Goal: Task Accomplishment & Management: Manage account settings

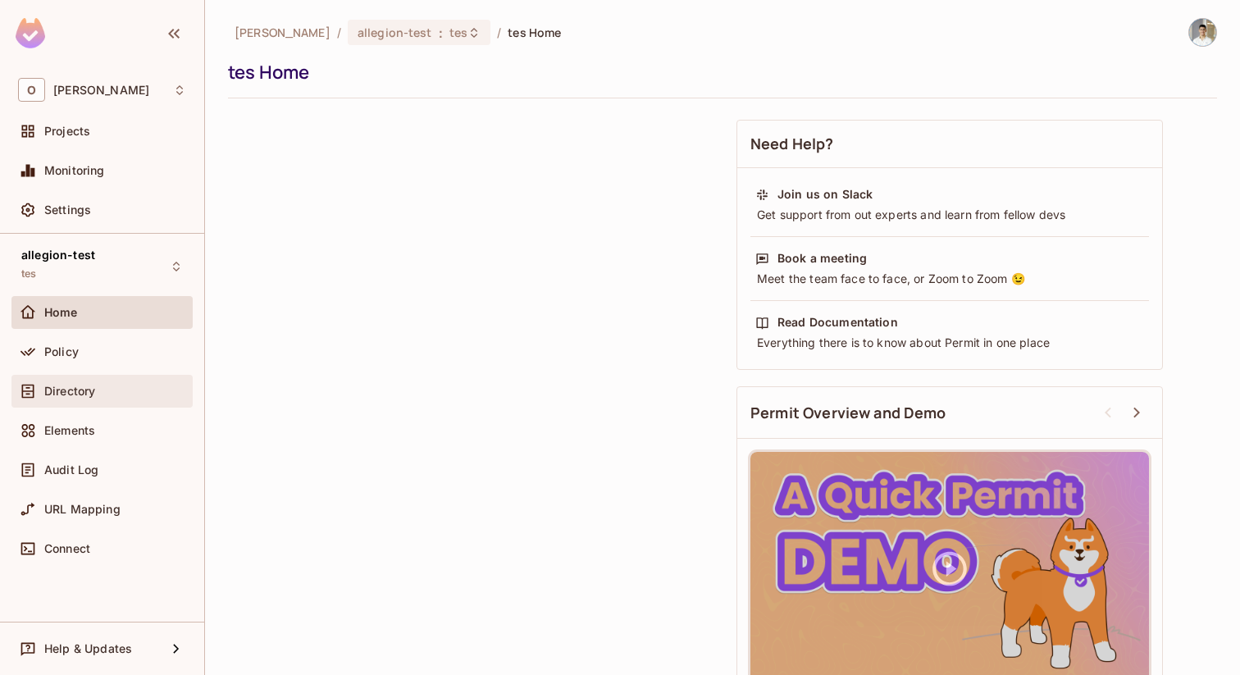
click at [124, 383] on div "Directory" at bounding box center [102, 391] width 168 height 20
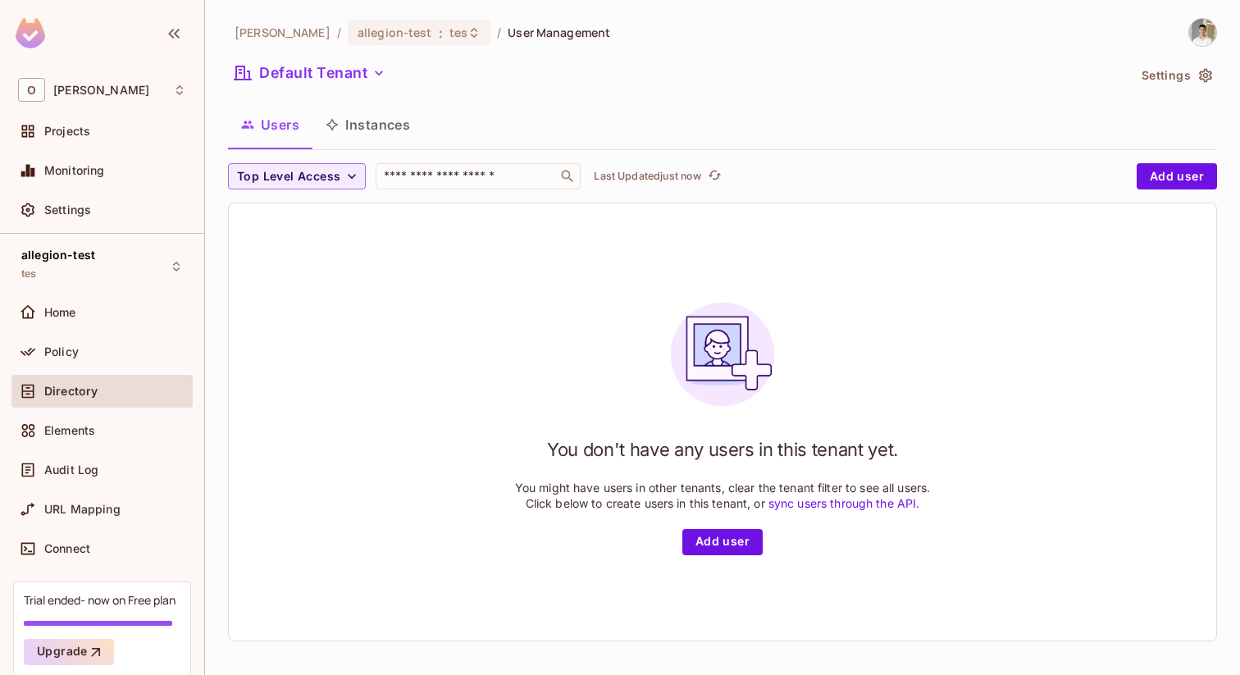
click at [404, 121] on button "Instances" at bounding box center [367, 124] width 111 height 41
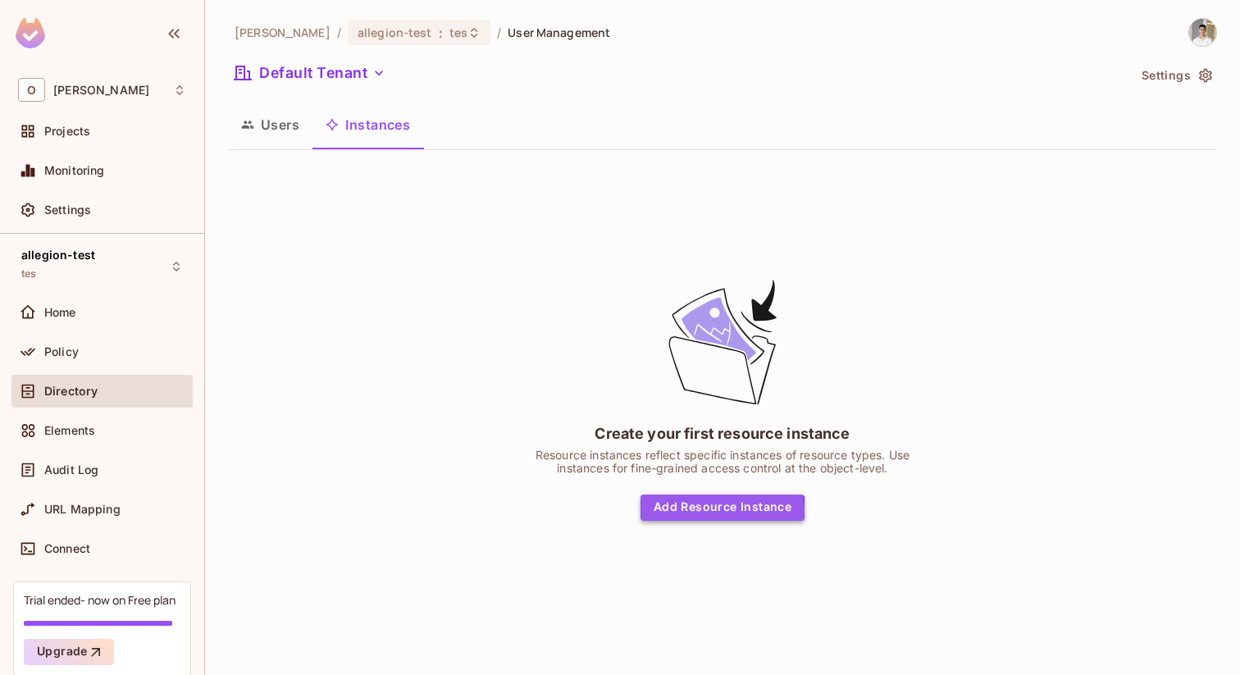
click at [715, 509] on button "Add Resource Instance" at bounding box center [723, 508] width 164 height 26
click at [700, 510] on button "Add Resource Instance" at bounding box center [723, 508] width 164 height 26
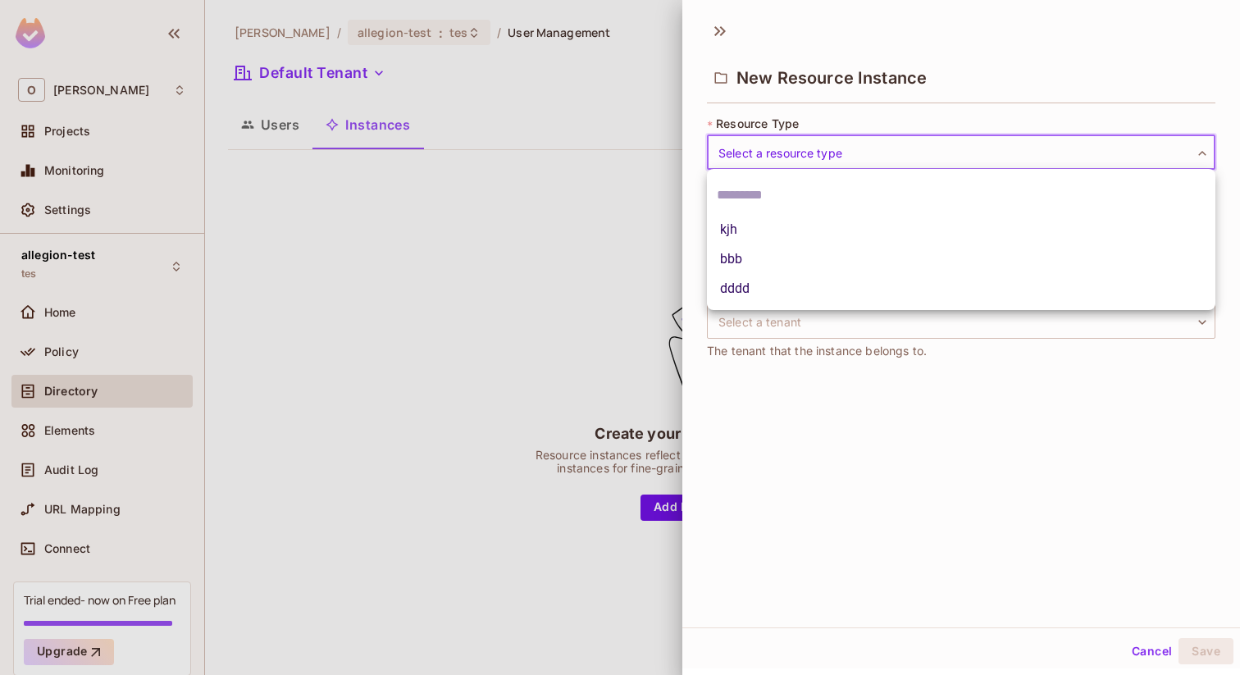
click at [880, 144] on body "O Omer Test Projects Monitoring Settings allegion-test tes Home Policy Director…" at bounding box center [620, 337] width 1240 height 675
click at [845, 239] on li "kjh" at bounding box center [961, 230] width 508 height 30
type input "***"
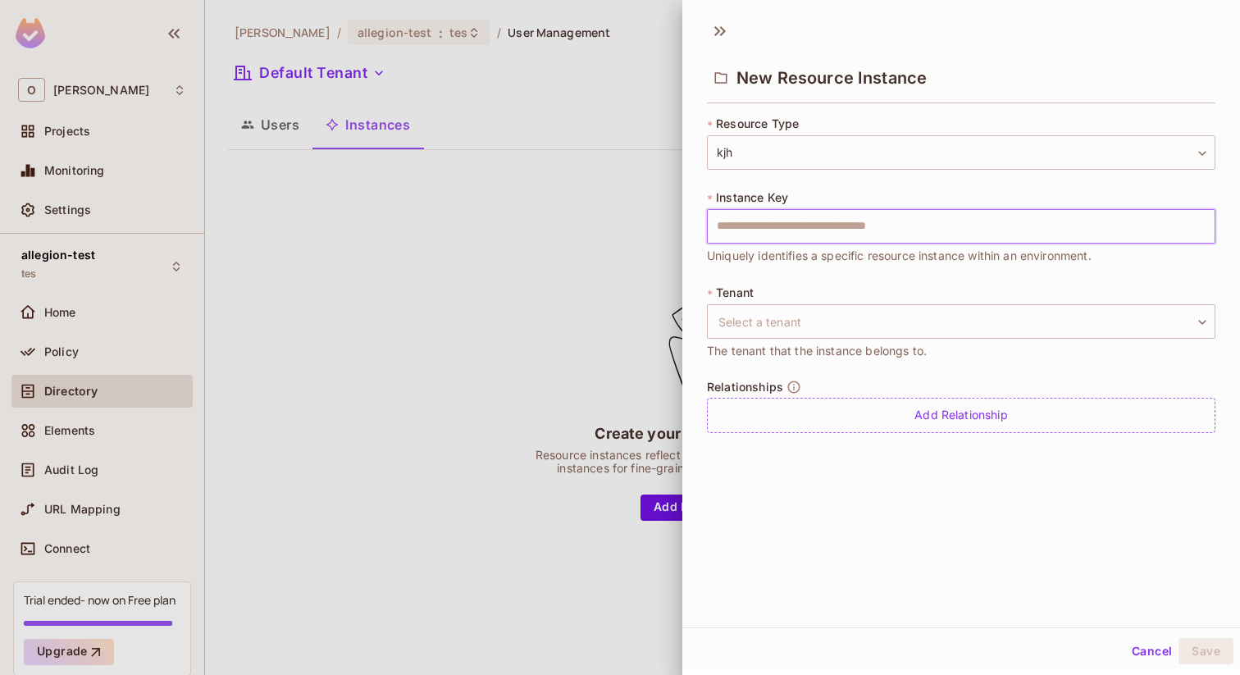
click at [845, 233] on input "text" at bounding box center [961, 226] width 508 height 34
type input "*"
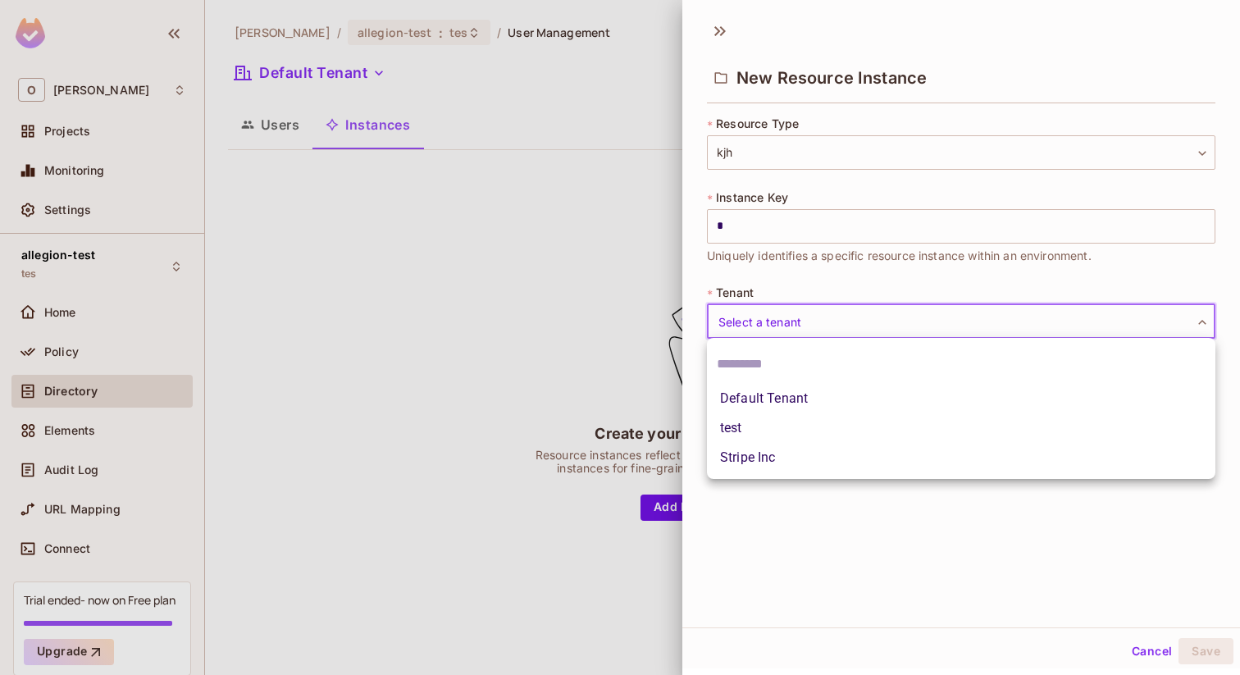
click at [757, 324] on body "O Omer Test Projects Monitoring Settings allegion-test tes Home Policy Director…" at bounding box center [620, 337] width 1240 height 675
click at [748, 391] on li "Default Tenant" at bounding box center [961, 399] width 508 height 30
type input "*******"
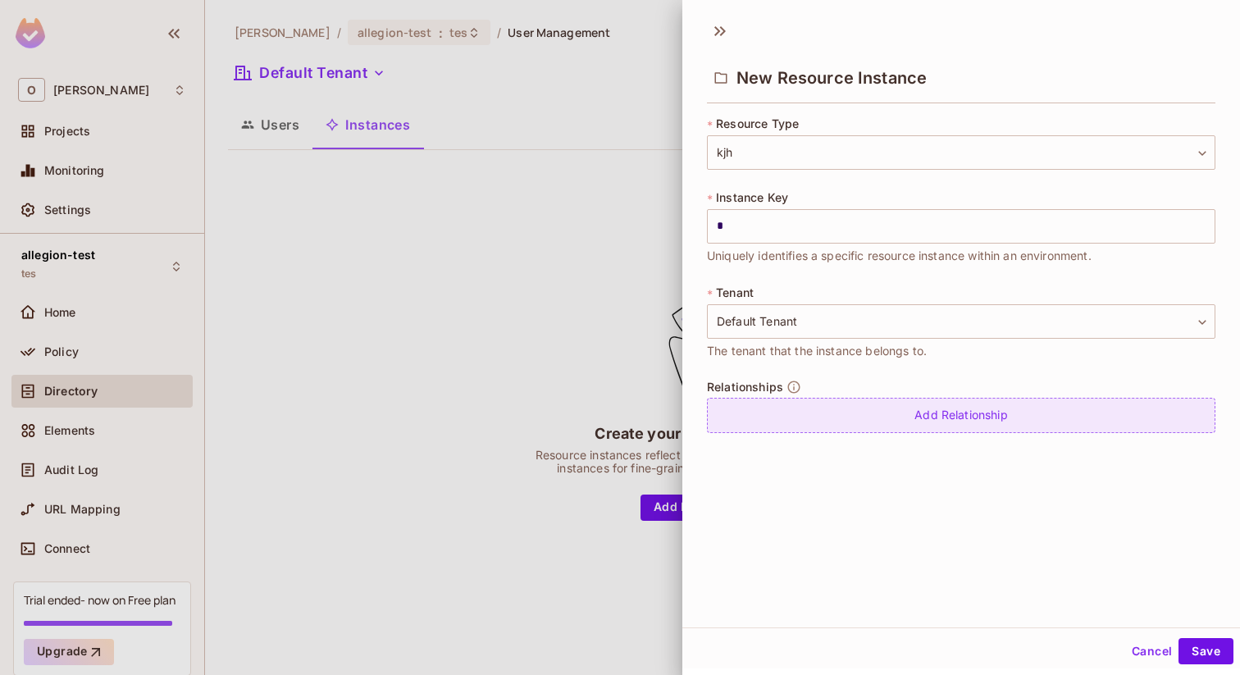
click at [1052, 423] on div "Add Relationship" at bounding box center [961, 415] width 508 height 35
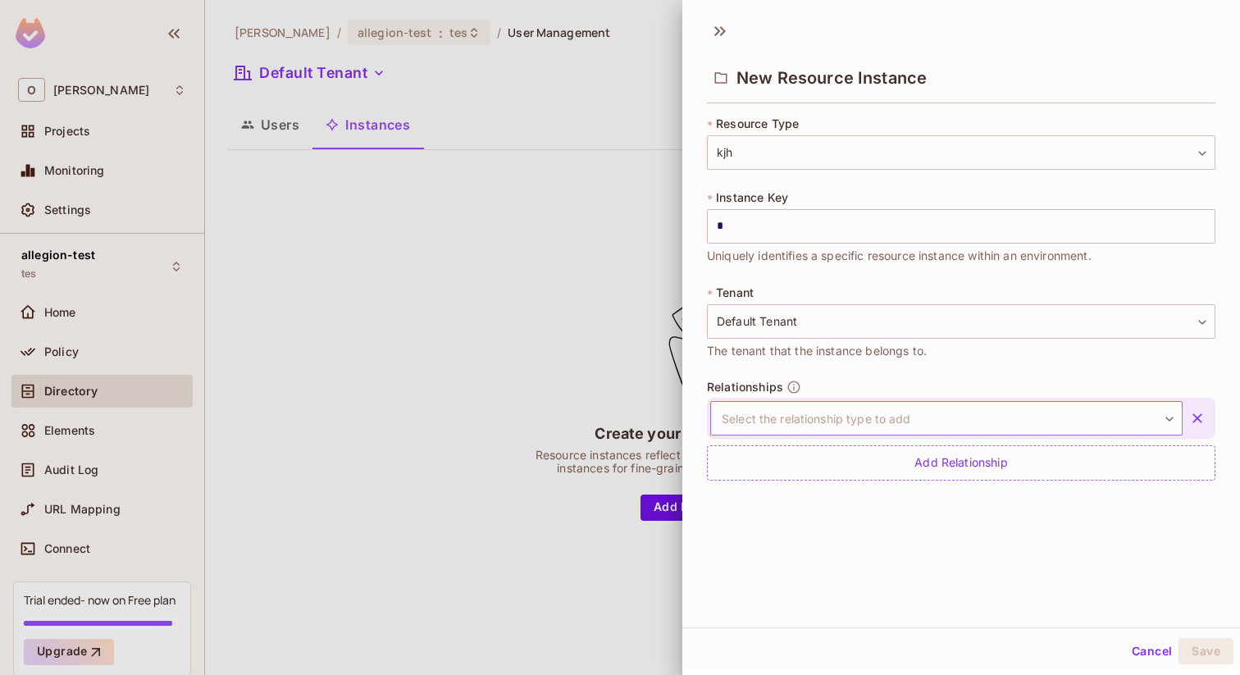
click at [921, 434] on body "O Omer Test Projects Monitoring Settings allegion-test tes Home Policy Director…" at bounding box center [620, 337] width 1240 height 675
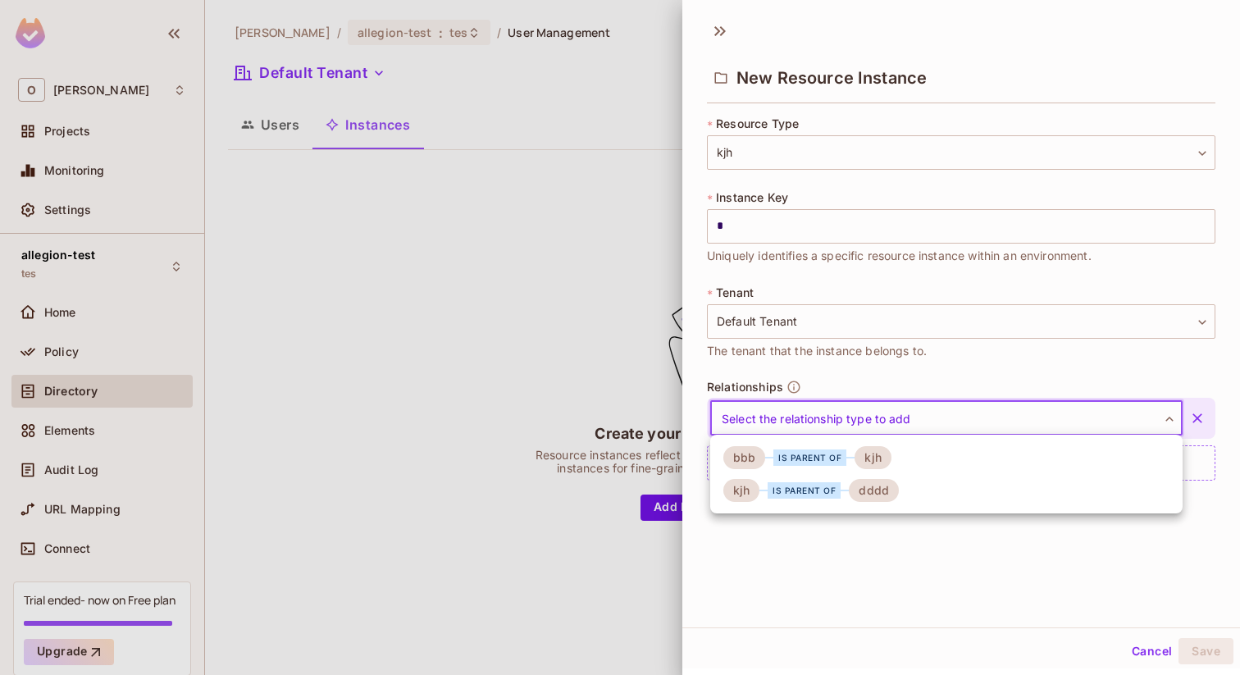
click at [896, 456] on li "bbb is parent of kjh" at bounding box center [946, 457] width 472 height 33
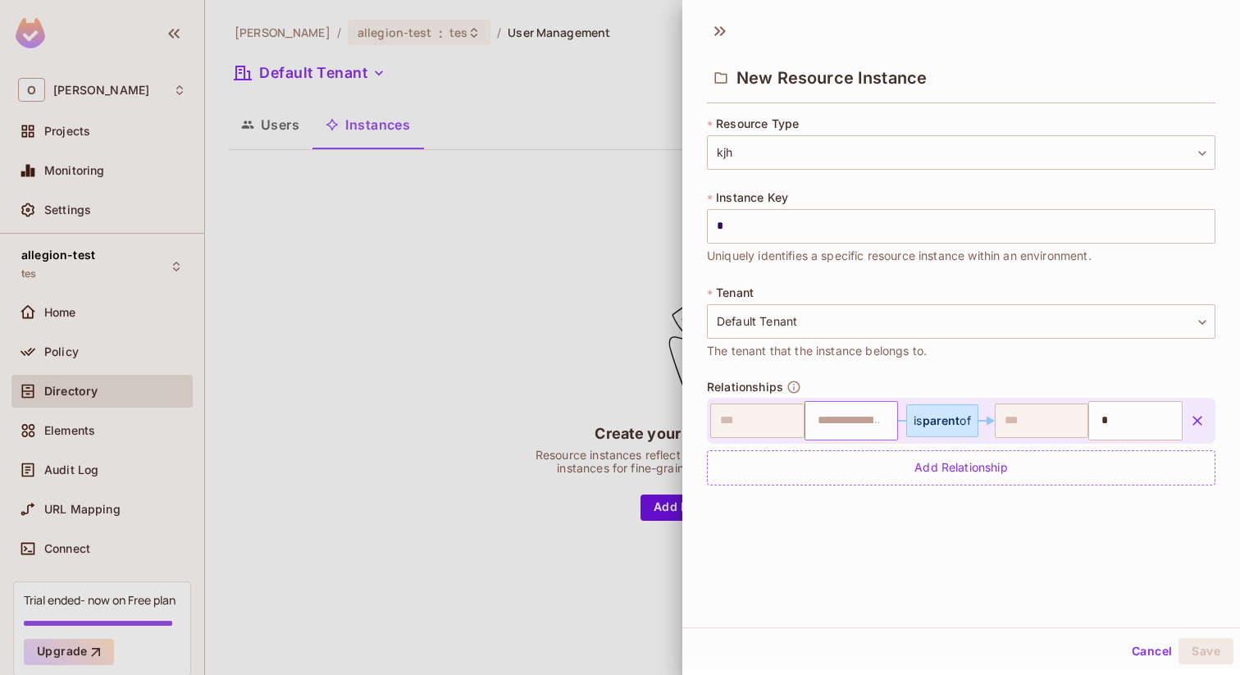
click at [860, 417] on input "text" at bounding box center [850, 420] width 84 height 33
type input "**"
click at [1147, 556] on div "New Resource Instance * Resource Type kjh *** ​ * Instance Key * ​ Uniquely ide…" at bounding box center [961, 319] width 558 height 616
click at [1209, 641] on button "Save" at bounding box center [1205, 651] width 55 height 26
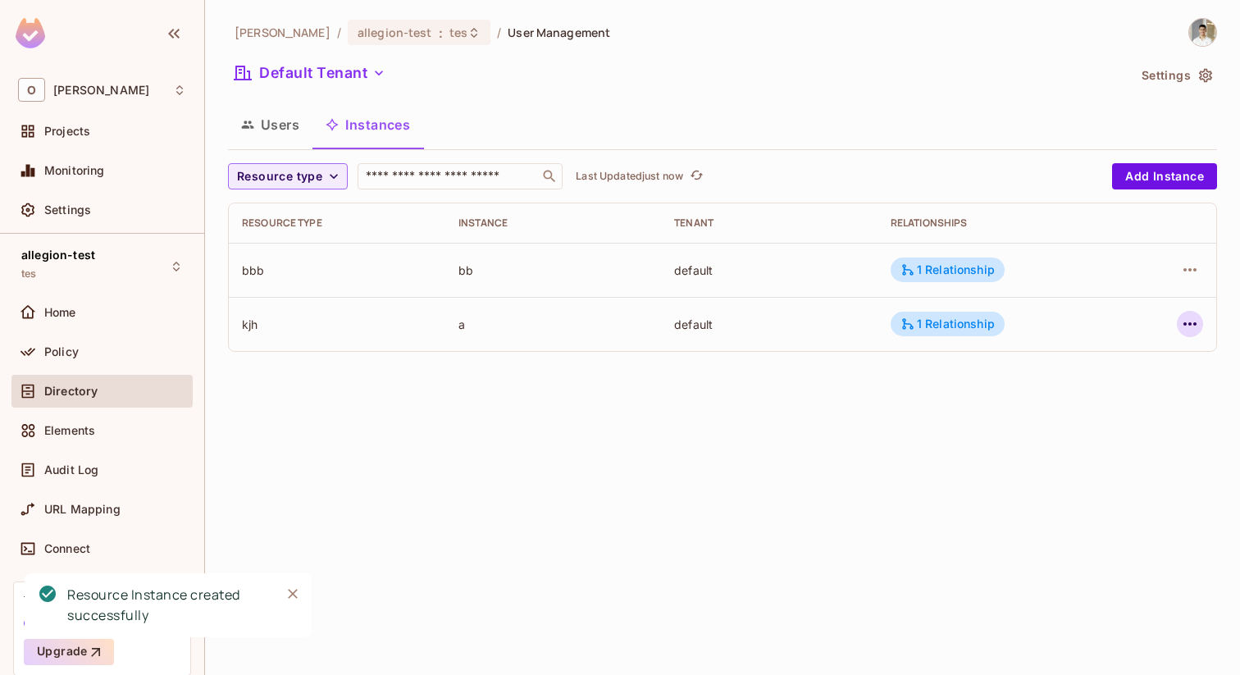
click at [1186, 334] on button "button" at bounding box center [1190, 324] width 26 height 26
click at [1114, 359] on div "Edit Resource Instance" at bounding box center [1093, 361] width 128 height 16
click at [1192, 318] on icon "button" at bounding box center [1190, 324] width 20 height 20
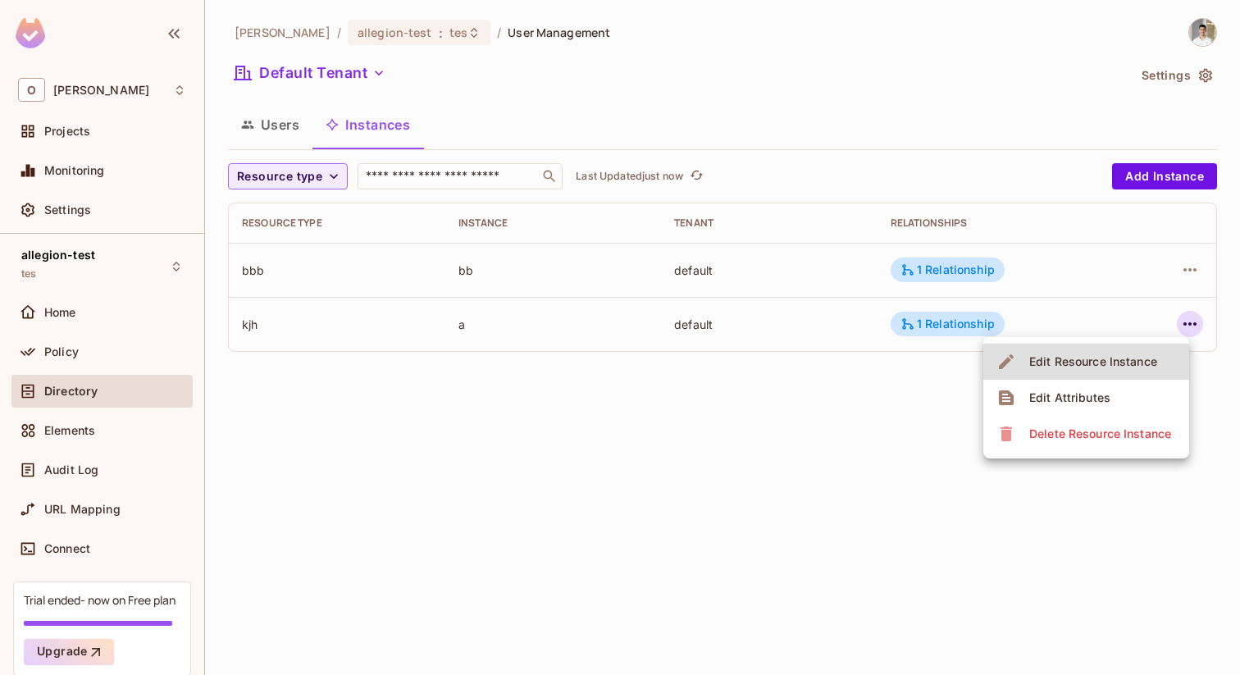
click at [1115, 403] on li "Edit Attributes" at bounding box center [1086, 398] width 206 height 36
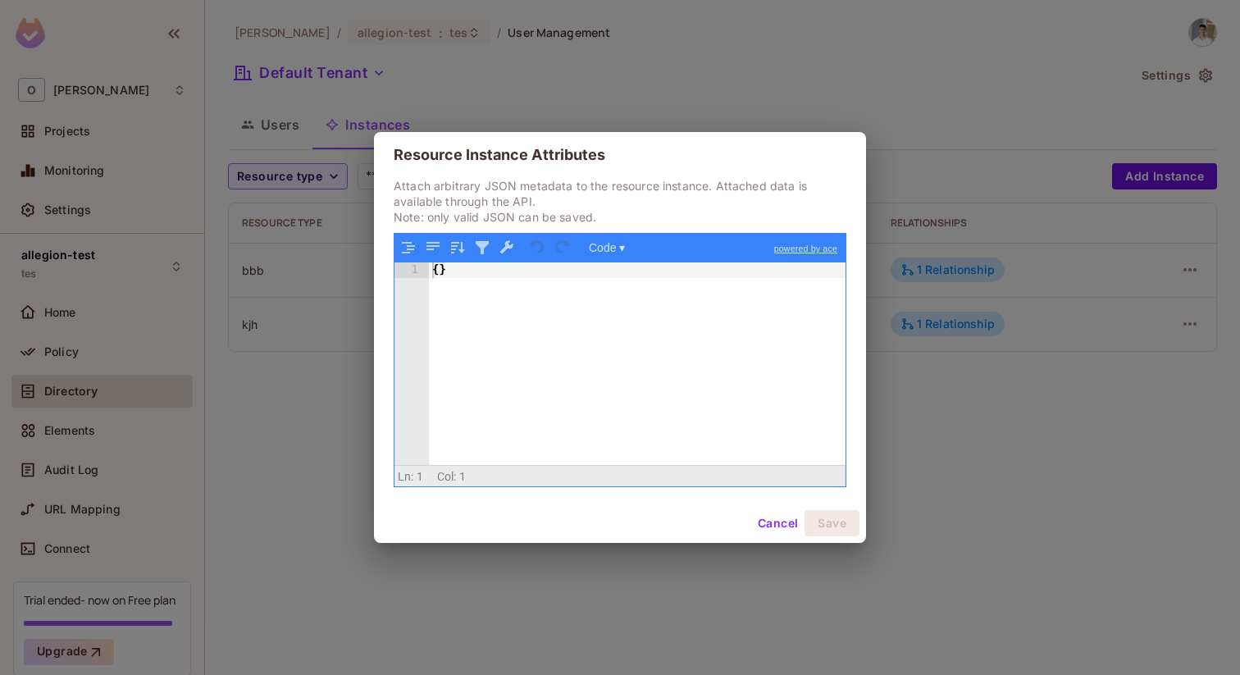
click at [629, 341] on div "{ }" at bounding box center [637, 378] width 417 height 233
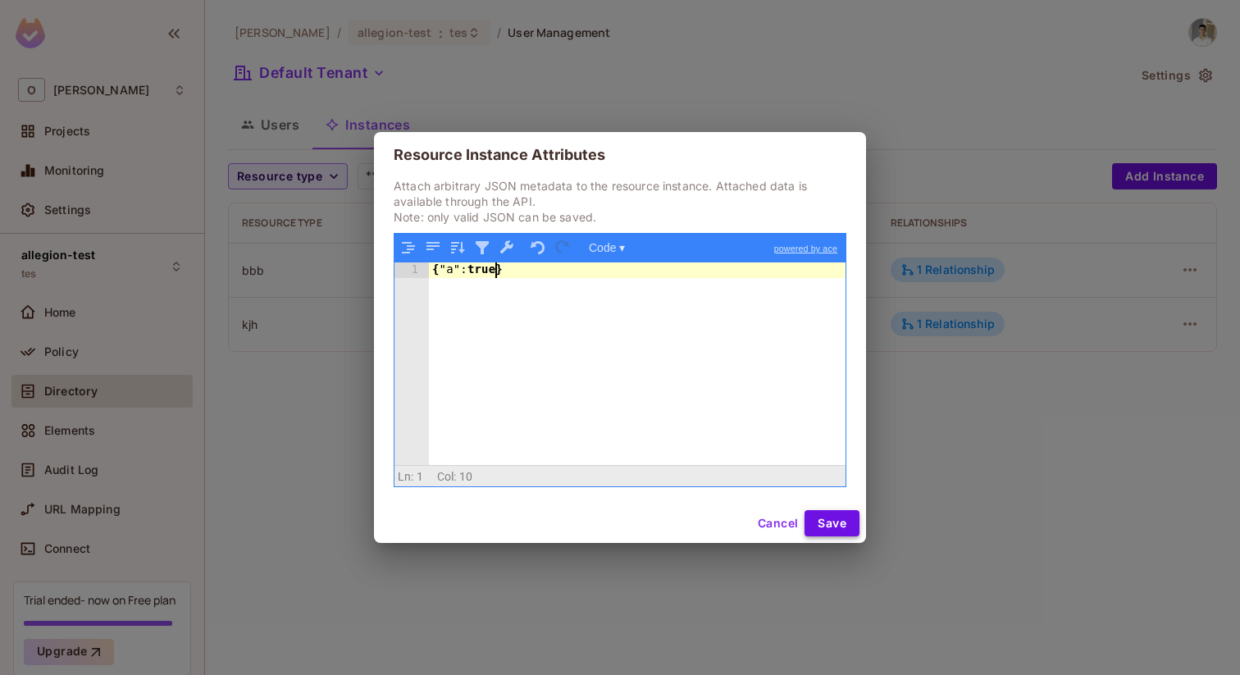
click at [831, 515] on button "Save" at bounding box center [832, 523] width 55 height 26
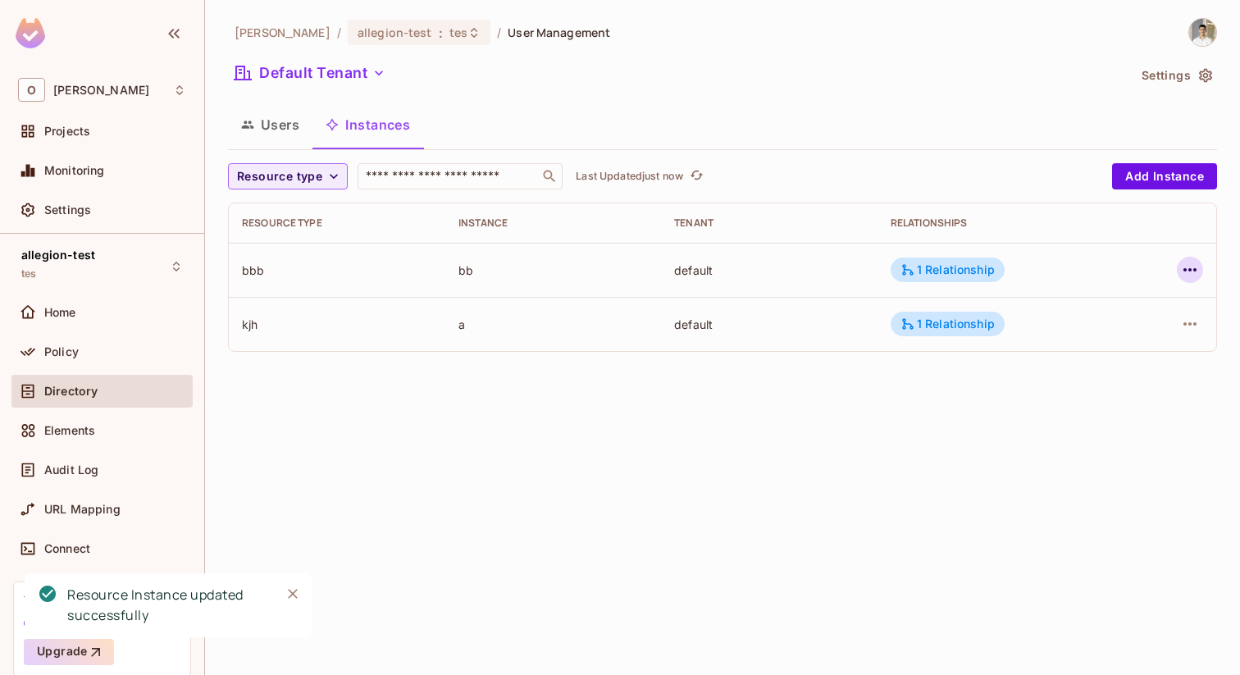
click at [1183, 269] on icon "button" at bounding box center [1189, 269] width 13 height 3
click at [1149, 336] on li "Edit Attributes" at bounding box center [1086, 344] width 206 height 36
click at [1197, 325] on icon "button" at bounding box center [1190, 324] width 20 height 20
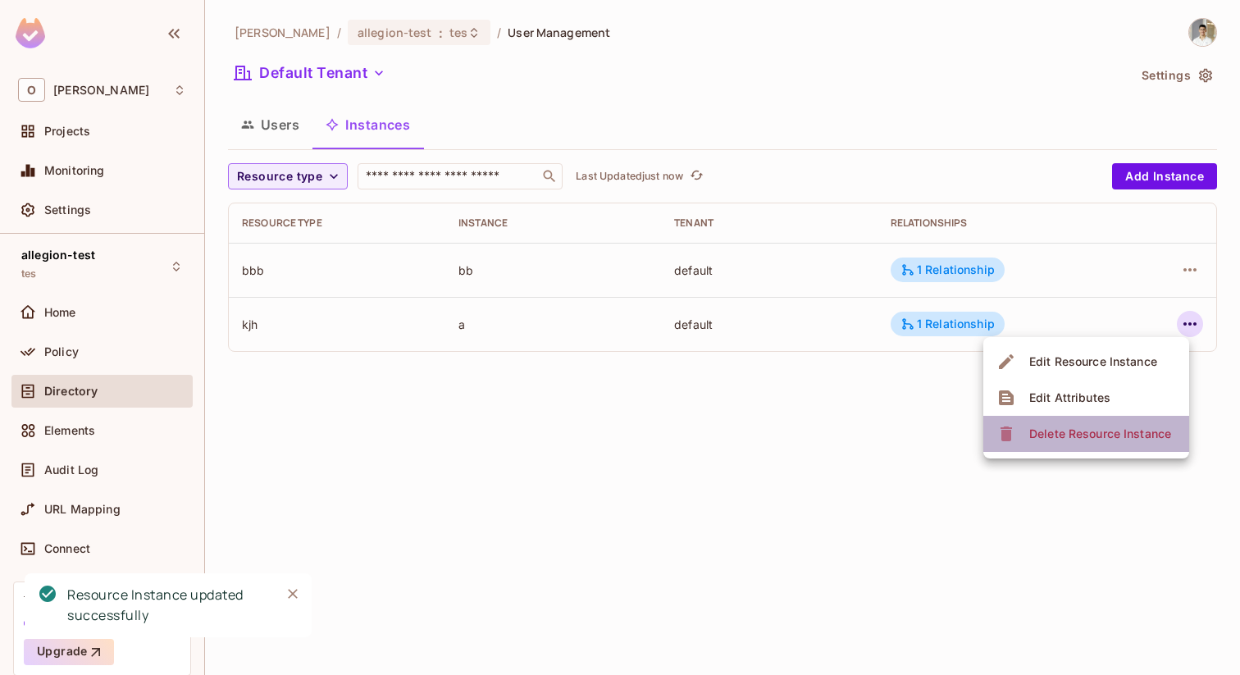
click at [1046, 431] on div "Delete Resource Instance" at bounding box center [1100, 434] width 142 height 16
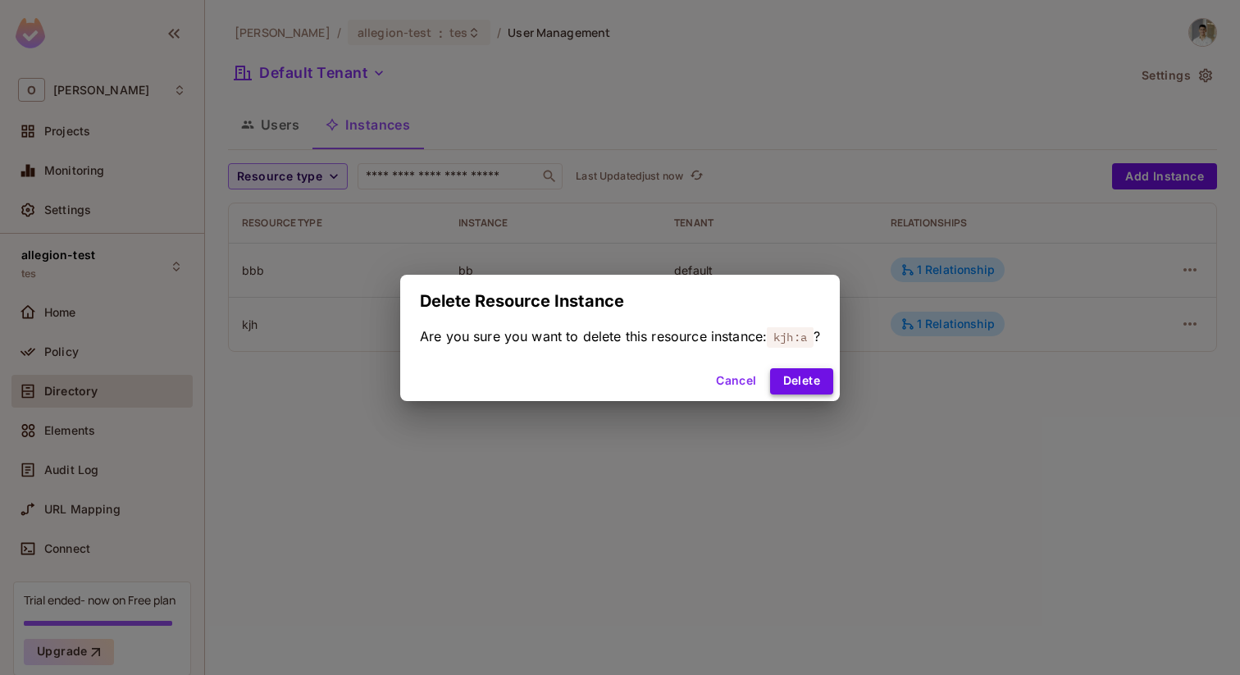
click at [809, 382] on button "Delete" at bounding box center [801, 381] width 63 height 26
